Goal: Task Accomplishment & Management: Manage account settings

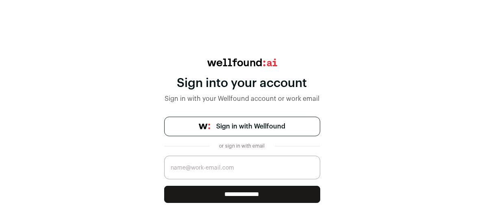
scroll to position [45, 0]
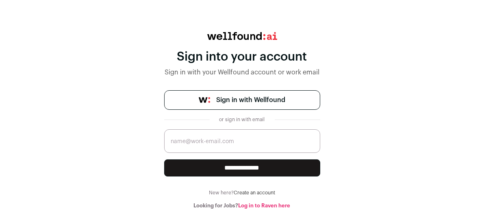
click at [225, 133] on input "email" at bounding box center [242, 141] width 156 height 24
click at [218, 132] on input "[EMAIL_ADDRESS][DOMAIN_NAME]" at bounding box center [242, 141] width 156 height 24
click at [187, 133] on input "[EMAIL_ADDRESS][DOMAIN_NAME]" at bounding box center [242, 141] width 156 height 24
type input "[EMAIL_ADDRESS][DOMAIN_NAME]"
click at [253, 95] on span "Sign in with Wellfound" at bounding box center [250, 100] width 69 height 10
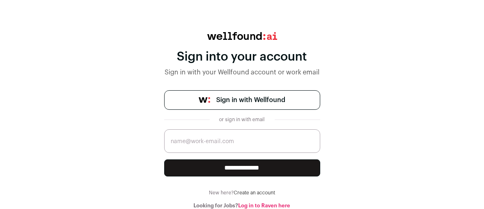
scroll to position [36, 0]
click at [251, 139] on input "email" at bounding box center [242, 141] width 156 height 24
type input "[EMAIL_ADDRESS][DOMAIN_NAME]"
click at [264, 167] on input "**********" at bounding box center [242, 167] width 156 height 17
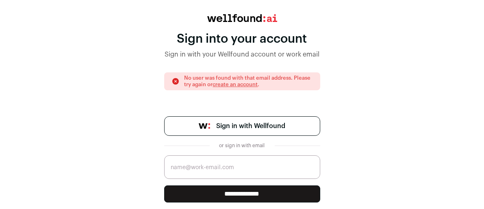
scroll to position [44, 0]
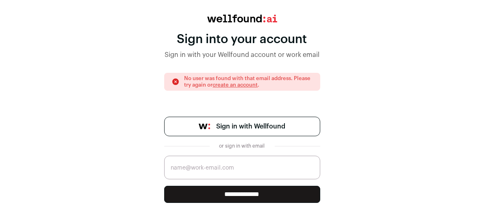
click at [250, 131] on span "Sign in with Wellfound" at bounding box center [250, 126] width 69 height 10
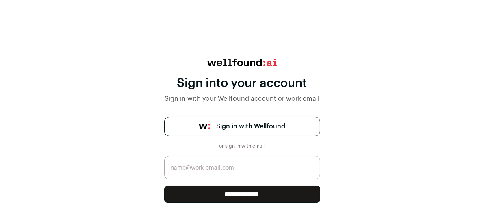
scroll to position [45, 0]
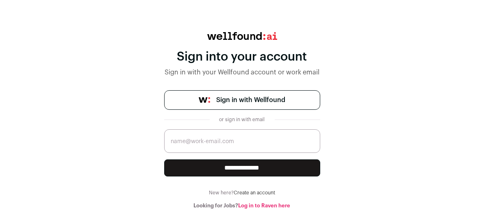
click at [283, 205] on link "Log in to Raven here" at bounding box center [264, 205] width 52 height 5
click at [213, 133] on input "email" at bounding box center [242, 141] width 156 height 24
type input "[EMAIL_ADDRESS][DOMAIN_NAME]"
click at [232, 159] on input "**********" at bounding box center [242, 167] width 156 height 17
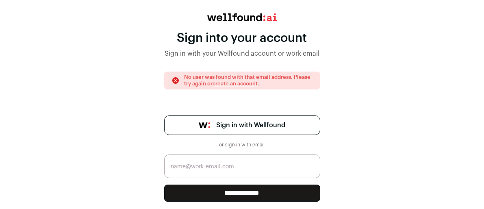
click at [243, 130] on span "Sign in with Wellfound" at bounding box center [250, 125] width 69 height 10
